Goal: Task Accomplishment & Management: Use online tool/utility

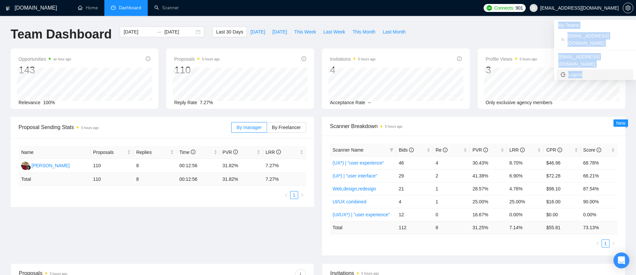
drag, startPoint x: 558, startPoint y: 26, endPoint x: 613, endPoint y: 58, distance: 63.2
click at [613, 58] on ul "My Teams [EMAIL_ADDRESS][DOMAIN_NAME] [EMAIL_ADDRESS][DOMAIN_NAME] Logout" at bounding box center [595, 50] width 82 height 60
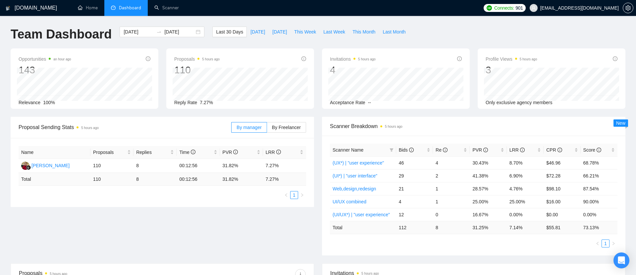
click at [508, 45] on div "Team Dashboard [DATE] [DATE] Last 30 Days [DATE] [DATE] This Week Last Week Thi…" at bounding box center [318, 37] width 623 height 22
click at [163, 9] on link "Scanner" at bounding box center [166, 8] width 25 height 6
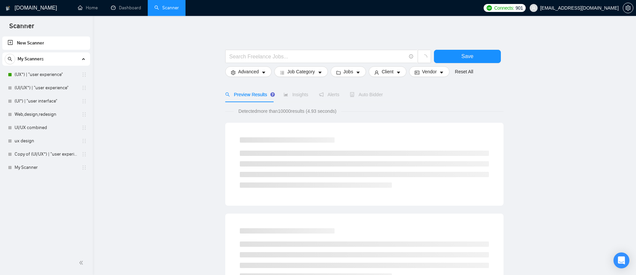
click at [96, 6] on link "Home" at bounding box center [88, 8] width 20 height 6
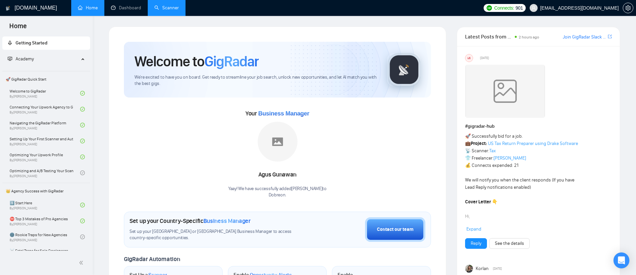
click at [173, 11] on link "Scanner" at bounding box center [166, 8] width 25 height 6
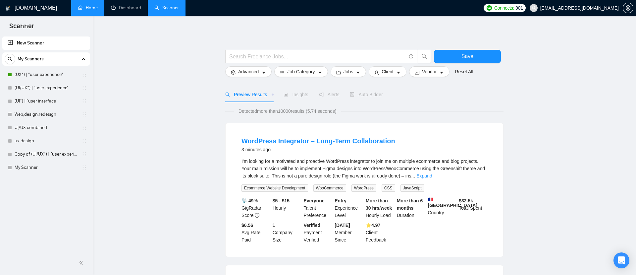
click at [83, 58] on icon at bounding box center [83, 58] width 0 height 3
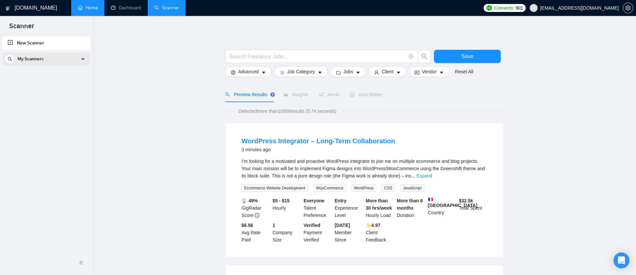
click at [83, 58] on icon at bounding box center [83, 58] width 0 height 3
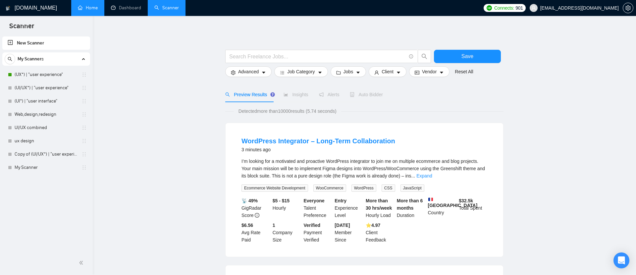
click at [42, 74] on link "(UX*) | "user experience"" at bounding box center [46, 74] width 63 height 13
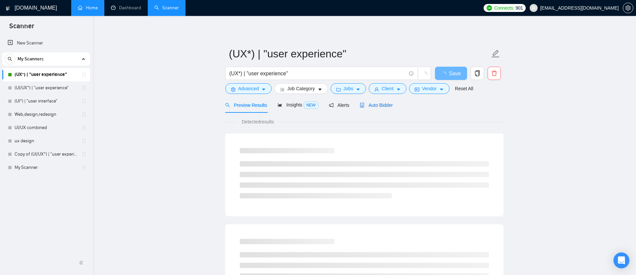
click at [379, 108] on div "Auto Bidder" at bounding box center [376, 104] width 33 height 7
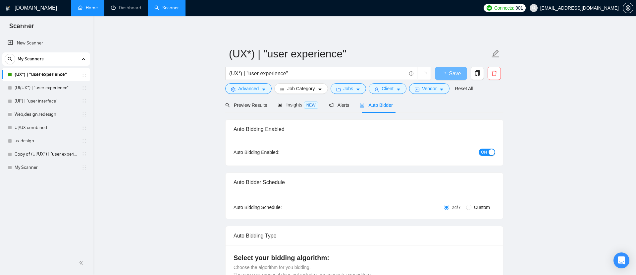
checkbox input "true"
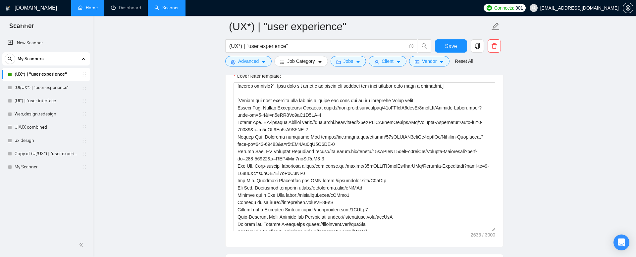
scroll to position [84, 0]
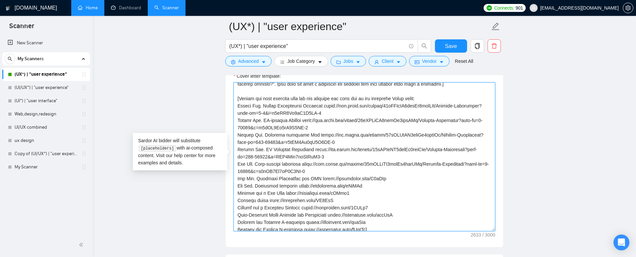
drag, startPoint x: 237, startPoint y: 91, endPoint x: 431, endPoint y: 95, distance: 193.8
click at [431, 95] on textarea "Cover letter template:" at bounding box center [364, 156] width 262 height 149
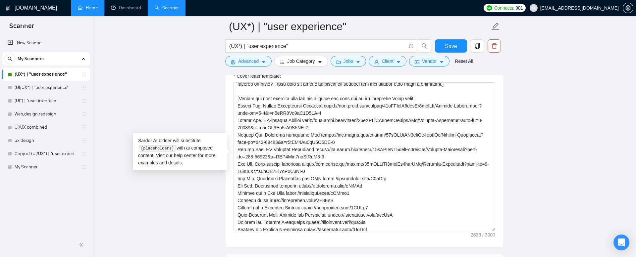
click at [228, 95] on div "Cover letter template:" at bounding box center [365, 156] width 278 height 183
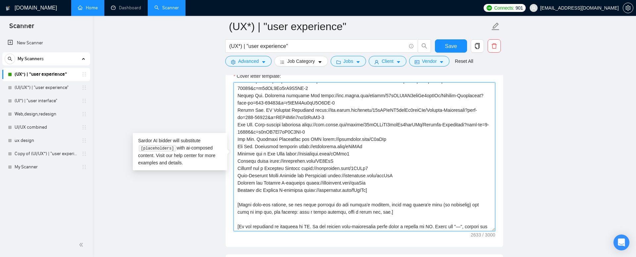
scroll to position [124, 0]
drag, startPoint x: 237, startPoint y: 100, endPoint x: 392, endPoint y: 230, distance: 202.4
click at [392, 230] on textarea "Cover letter template:" at bounding box center [364, 156] width 262 height 149
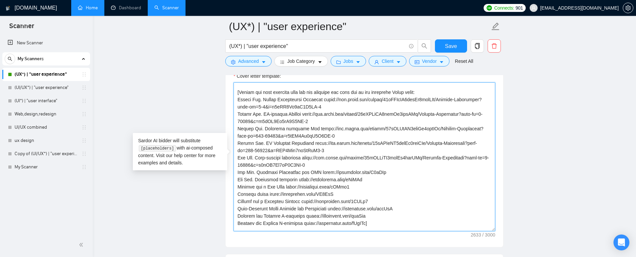
scroll to position [85, 0]
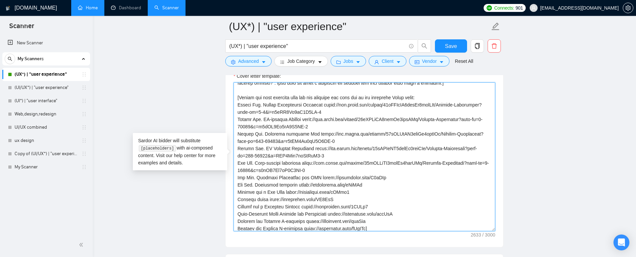
drag, startPoint x: 383, startPoint y: 185, endPoint x: 236, endPoint y: 93, distance: 173.5
click at [236, 93] on textarea "Cover letter template:" at bounding box center [364, 156] width 262 height 149
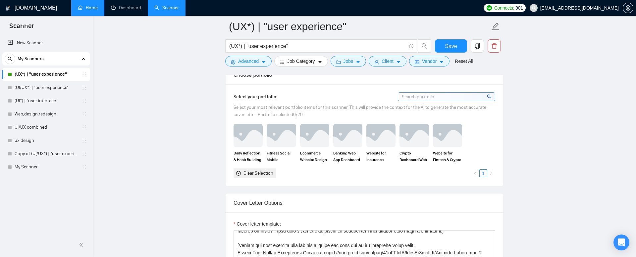
scroll to position [571, 0]
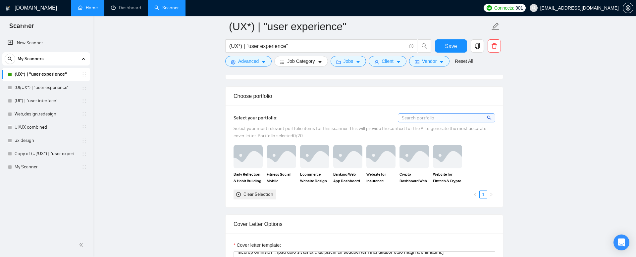
click at [87, 10] on link "Home" at bounding box center [88, 8] width 20 height 6
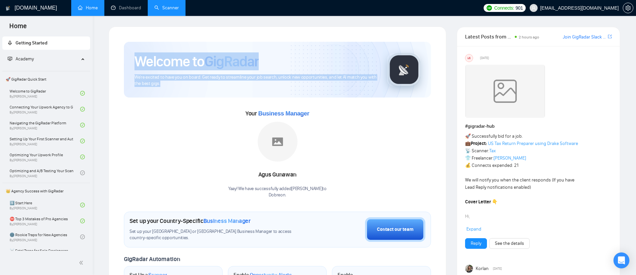
drag, startPoint x: 135, startPoint y: 61, endPoint x: 178, endPoint y: 85, distance: 49.5
click at [178, 85] on div "Welcome to GigRadar We're excited to have you on board. Get ready to streamline…" at bounding box center [255, 69] width 242 height 34
click at [178, 85] on span "We're excited to have you on board. Get ready to streamline your job search, un…" at bounding box center [255, 80] width 242 height 13
drag, startPoint x: 178, startPoint y: 85, endPoint x: 132, endPoint y: 60, distance: 52.5
click at [132, 60] on div "Welcome to GigRadar We're excited to have you on board. Get ready to streamline…" at bounding box center [277, 70] width 307 height 56
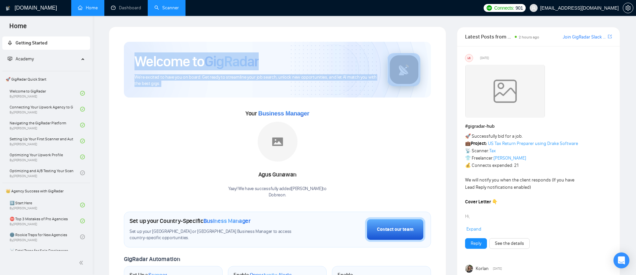
click at [132, 60] on div "Welcome to GigRadar We're excited to have you on board. Get ready to streamline…" at bounding box center [277, 70] width 307 height 56
drag, startPoint x: 132, startPoint y: 60, endPoint x: 164, endPoint y: 84, distance: 40.3
click at [164, 84] on div "Welcome to GigRadar We're excited to have you on board. Get ready to streamline…" at bounding box center [277, 70] width 307 height 56
click at [164, 84] on span "We're excited to have you on board. Get ready to streamline your job search, un…" at bounding box center [255, 80] width 242 height 13
drag, startPoint x: 164, startPoint y: 84, endPoint x: 122, endPoint y: 56, distance: 50.3
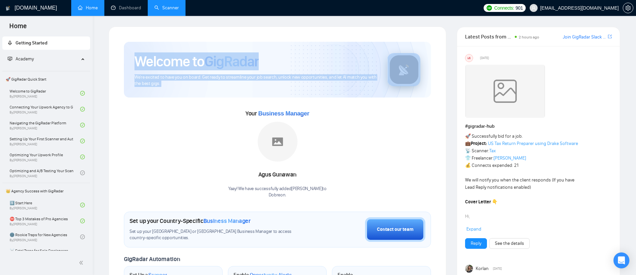
click at [122, 56] on div "Welcome to GigRadar We're excited to have you on board. Get ready to streamline…" at bounding box center [277, 247] width 323 height 426
drag, startPoint x: 122, startPoint y: 56, endPoint x: 167, endPoint y: 83, distance: 52.6
click at [167, 83] on div "Welcome to GigRadar We're excited to have you on board. Get ready to streamline…" at bounding box center [277, 247] width 323 height 426
click at [167, 83] on span "We're excited to have you on board. Get ready to streamline your job search, un…" at bounding box center [255, 80] width 242 height 13
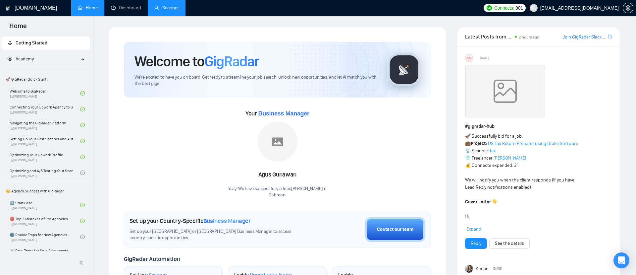
click at [262, 64] on div "Welcome to GigRadar" at bounding box center [255, 61] width 242 height 18
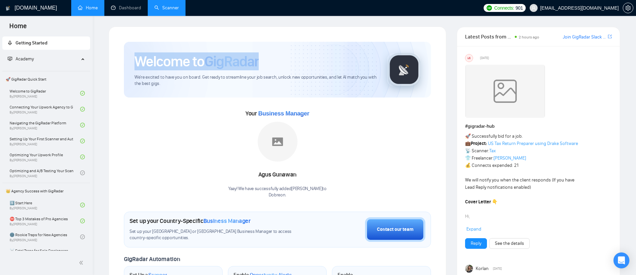
drag, startPoint x: 265, startPoint y: 62, endPoint x: 135, endPoint y: 61, distance: 130.2
click at [135, 61] on div "Welcome to GigRadar" at bounding box center [255, 61] width 242 height 18
click at [135, 61] on h1 "Welcome to GigRadar" at bounding box center [196, 61] width 124 height 18
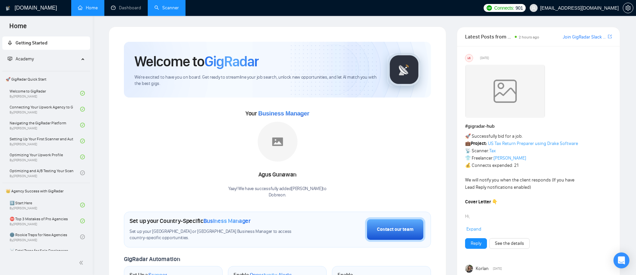
click at [169, 6] on link "Scanner" at bounding box center [166, 8] width 25 height 6
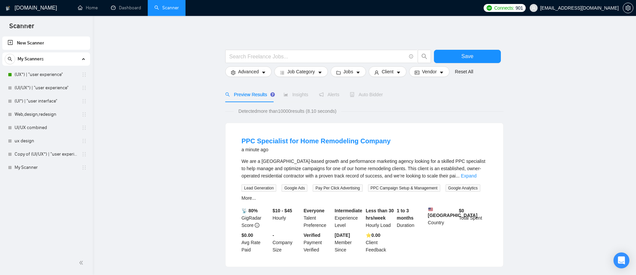
click at [354, 92] on span "Auto Bidder" at bounding box center [366, 94] width 33 height 5
click at [48, 72] on link "(UX*) | "user experience"" at bounding box center [46, 74] width 63 height 13
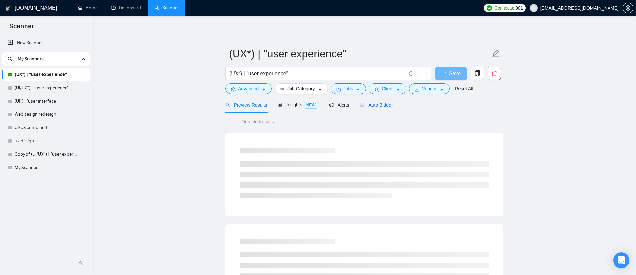
click at [384, 104] on span "Auto Bidder" at bounding box center [376, 104] width 33 height 5
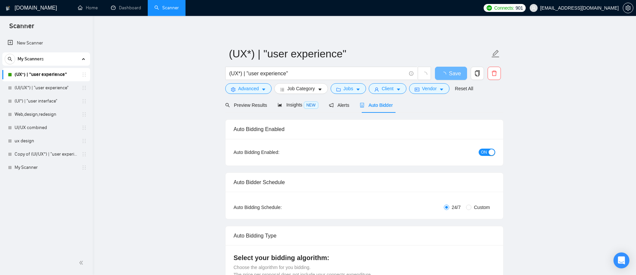
checkbox input "true"
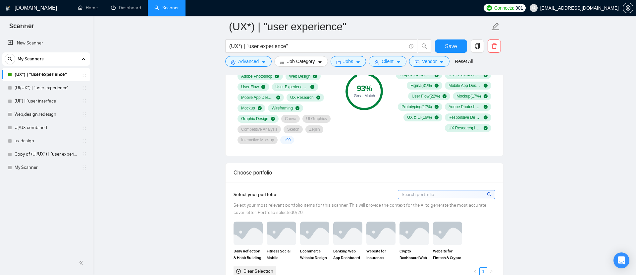
scroll to position [510, 0]
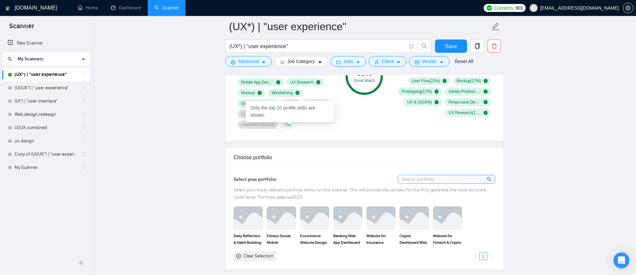
click at [292, 121] on div "Only the top 20 profile skills are shown." at bounding box center [290, 111] width 88 height 21
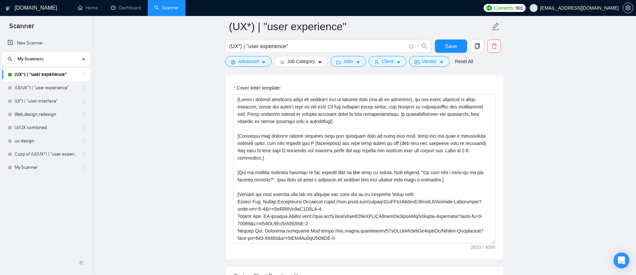
scroll to position [712, 0]
